Goal: Information Seeking & Learning: Stay updated

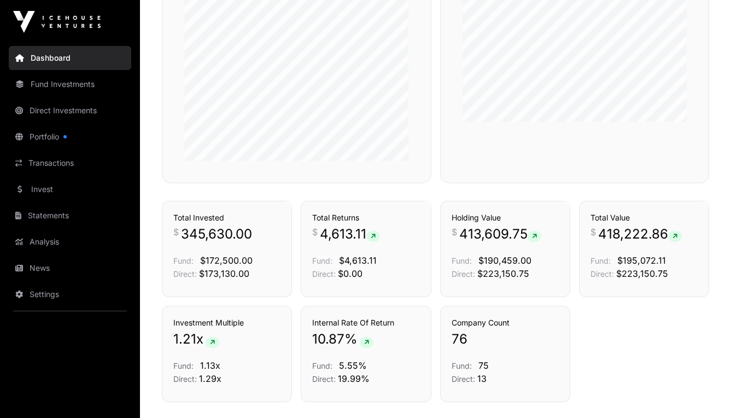
scroll to position [657, 0]
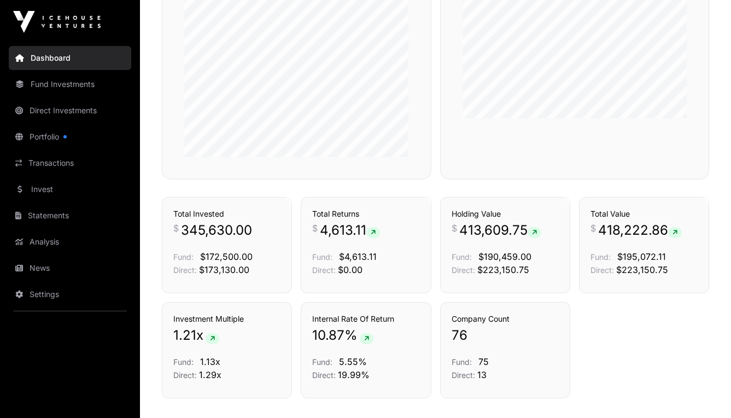
click at [74, 133] on link "Portfolio" at bounding box center [70, 137] width 122 height 24
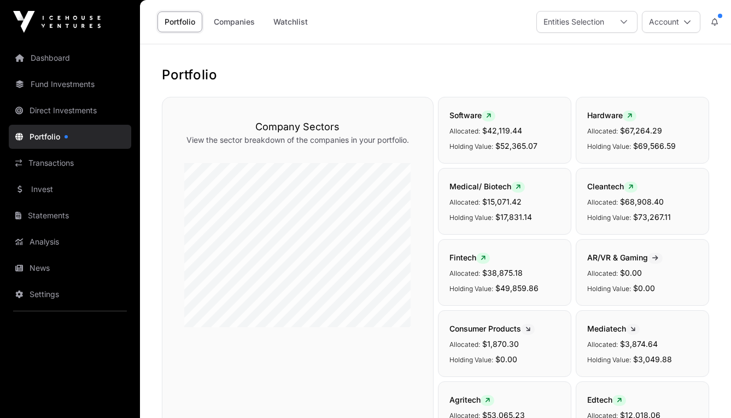
click at [717, 22] on icon at bounding box center [714, 22] width 7 height 8
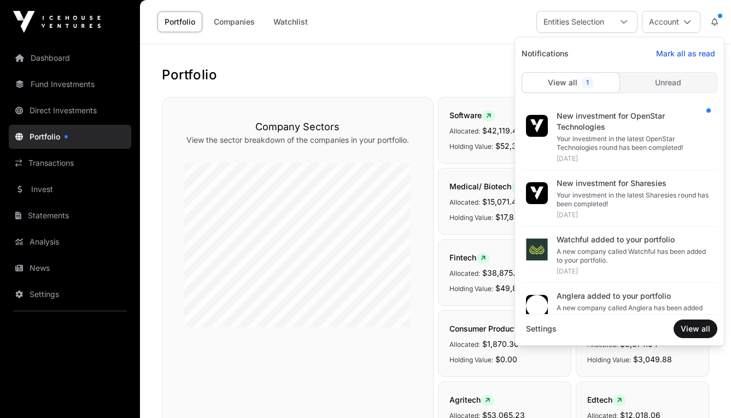
click at [615, 150] on div "Your investment in the latest OpenStar Technologies round has been completed!" at bounding box center [632, 142] width 152 height 17
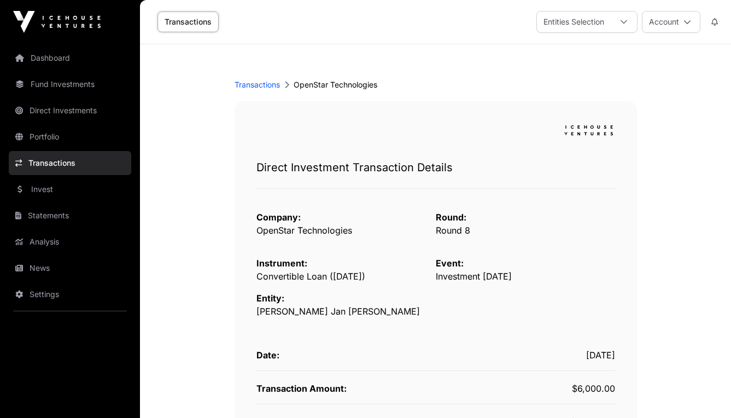
click at [715, 26] on button at bounding box center [714, 21] width 20 height 21
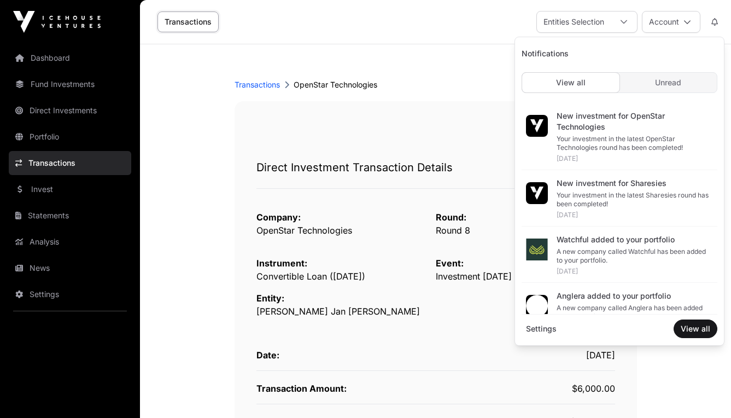
click at [618, 202] on div "Your investment in the latest Sharesies round has been completed!" at bounding box center [632, 199] width 152 height 17
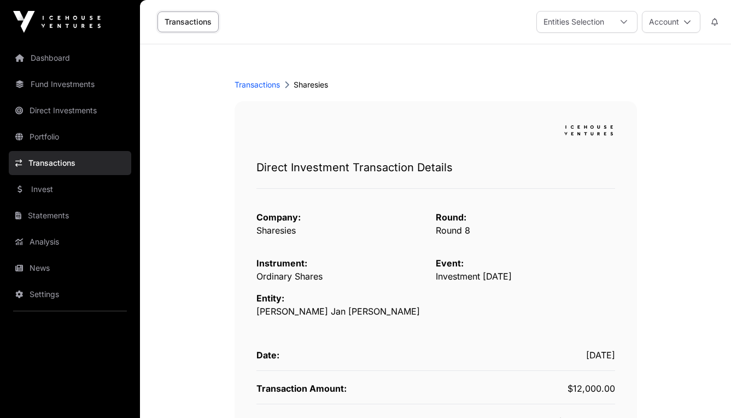
click at [70, 68] on link "Dashboard" at bounding box center [70, 58] width 122 height 24
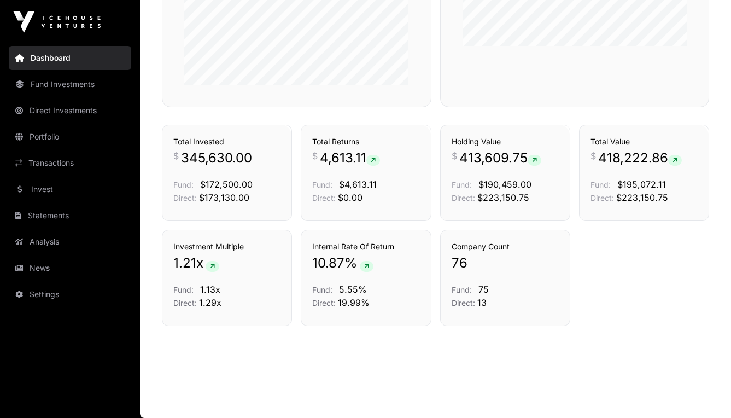
scroll to position [730, 0]
click at [45, 241] on link "Analysis" at bounding box center [70, 242] width 122 height 24
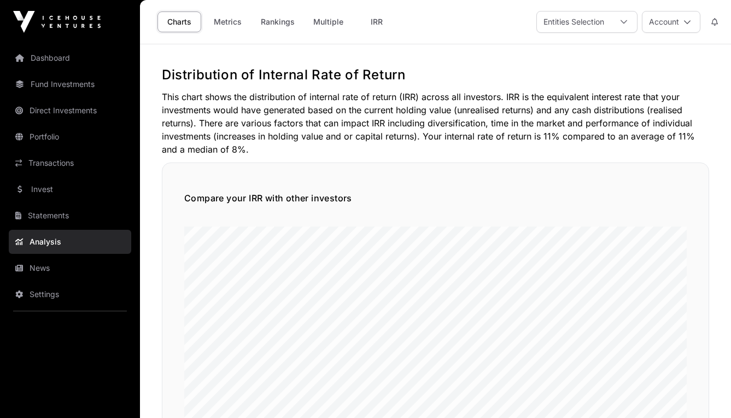
click at [55, 57] on link "Dashboard" at bounding box center [70, 58] width 122 height 24
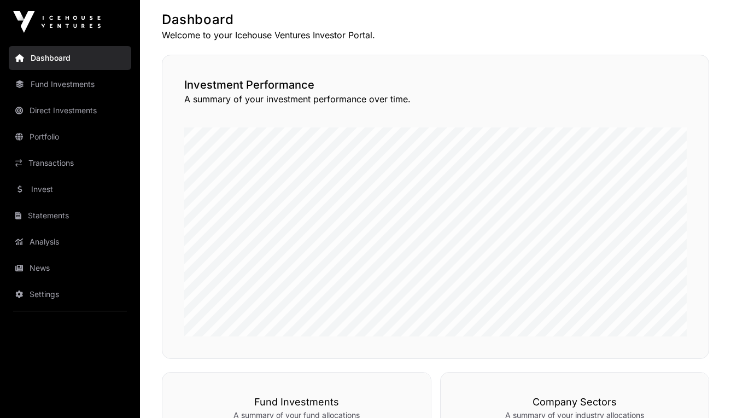
scroll to position [238, 0]
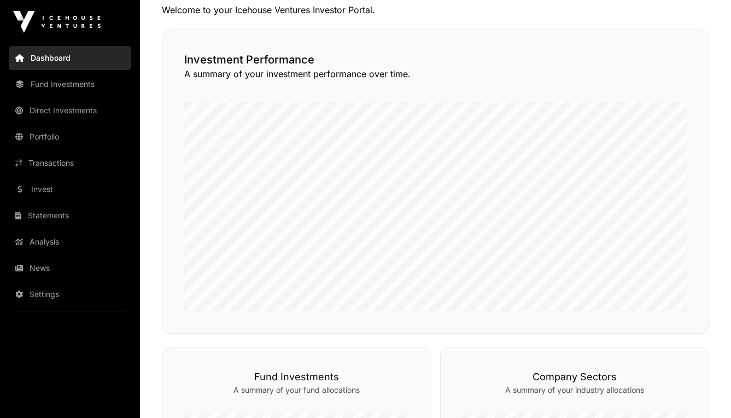
click at [34, 191] on link "Invest" at bounding box center [70, 189] width 122 height 24
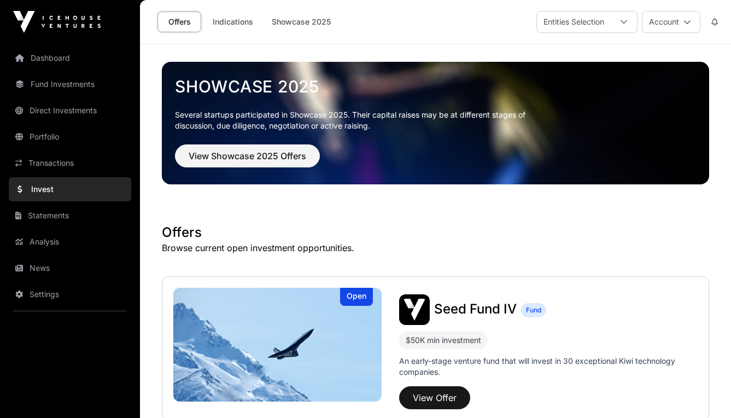
click at [240, 25] on link "Indications" at bounding box center [232, 21] width 55 height 21
click at [238, 21] on link "Indications" at bounding box center [232, 21] width 55 height 21
click at [626, 22] on icon at bounding box center [624, 22] width 8 height 8
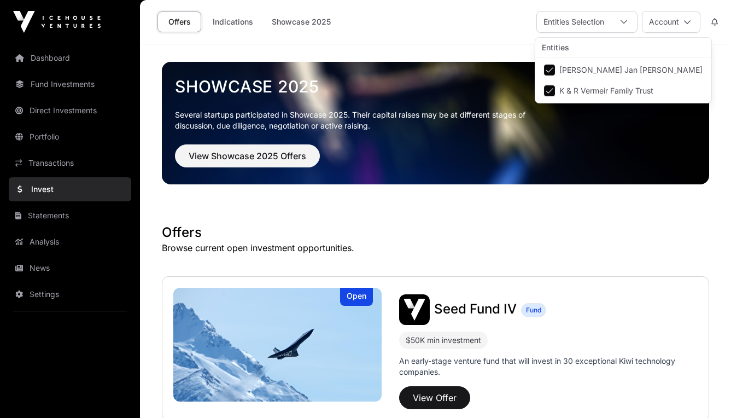
click at [626, 24] on icon at bounding box center [624, 22] width 8 height 8
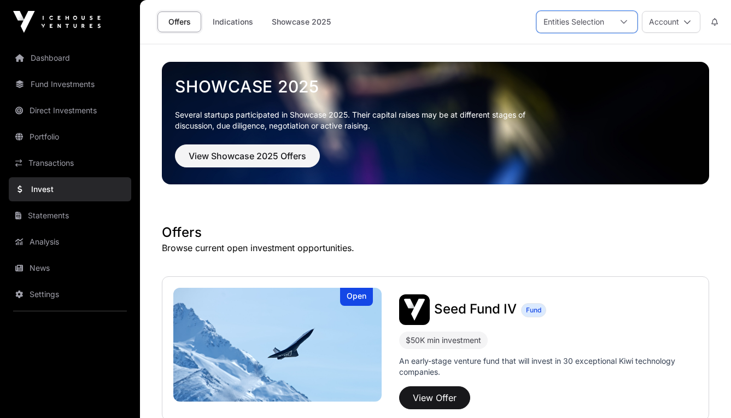
click at [691, 25] on button "Account" at bounding box center [671, 22] width 58 height 22
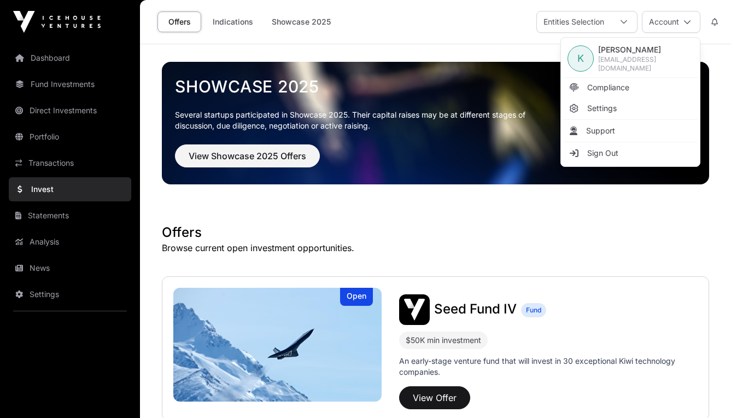
click at [691, 26] on button "Account" at bounding box center [671, 22] width 58 height 22
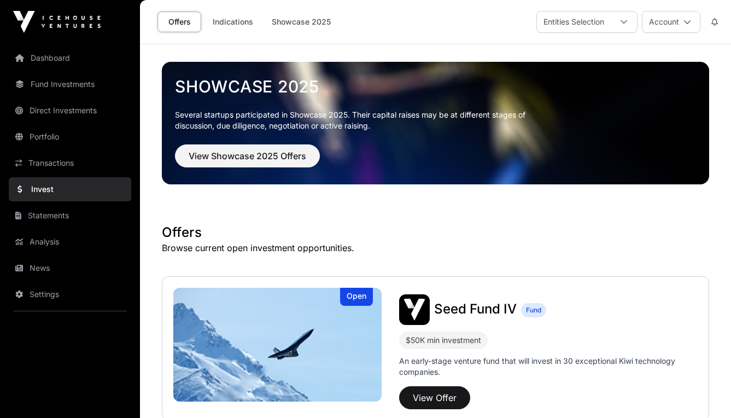
click at [55, 276] on link "News" at bounding box center [70, 268] width 122 height 24
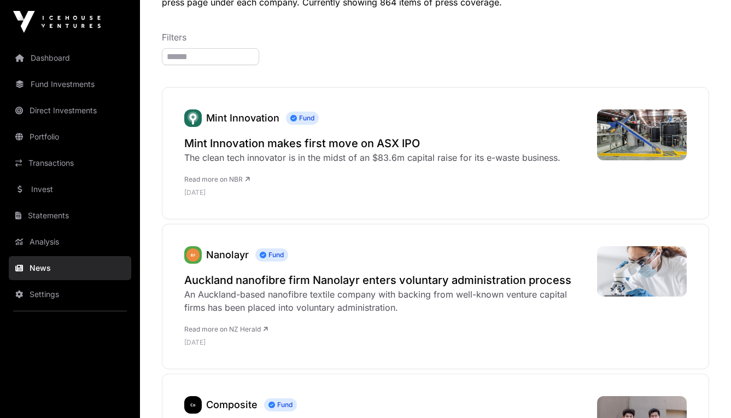
scroll to position [104, 0]
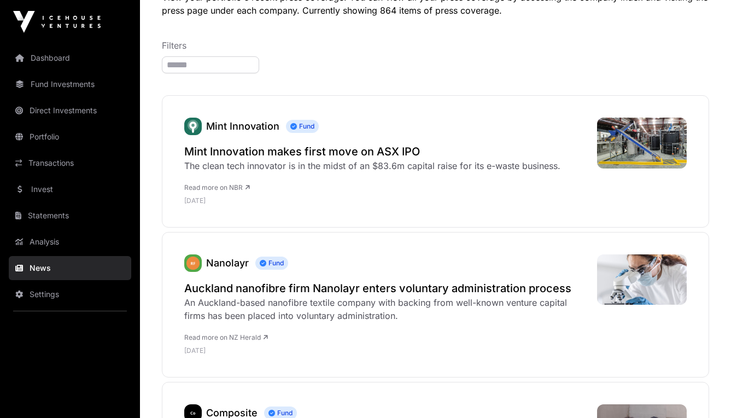
click at [439, 295] on h2 "Auckland nanofibre firm Nanolayr enters voluntary administration process" at bounding box center [385, 287] width 402 height 15
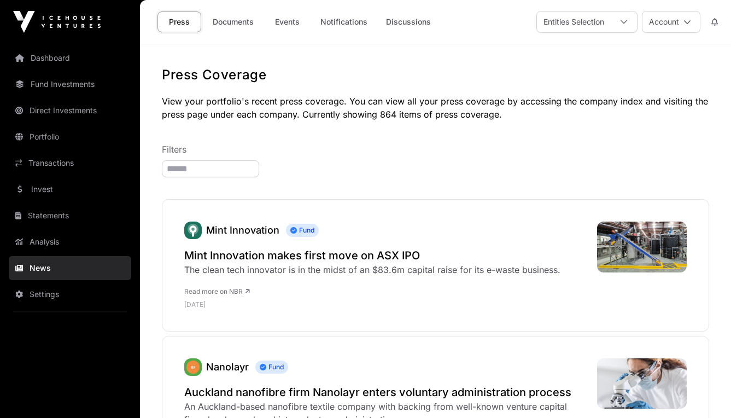
scroll to position [0, 0]
click at [351, 262] on h2 "Mint Innovation makes first move on ASX IPO" at bounding box center [372, 255] width 376 height 15
